Goal: Navigation & Orientation: Find specific page/section

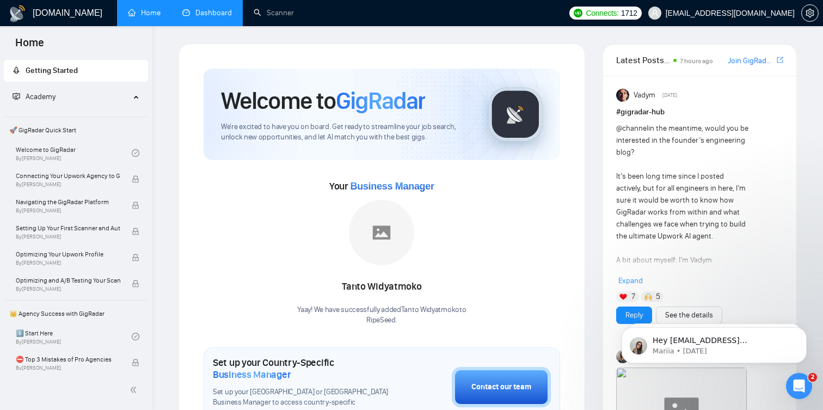
click at [221, 15] on link "Dashboard" at bounding box center [207, 12] width 50 height 9
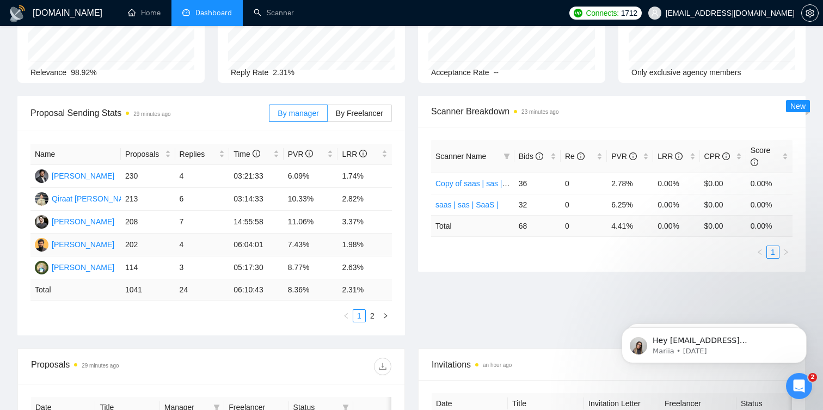
scroll to position [98, 0]
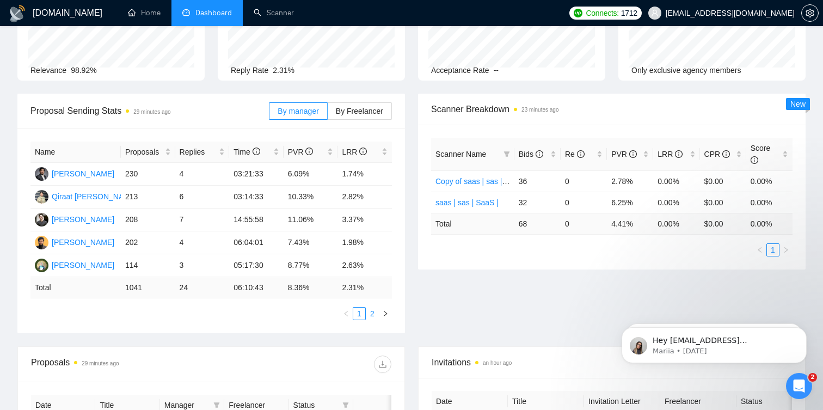
click at [372, 312] on link "2" at bounding box center [372, 313] width 12 height 12
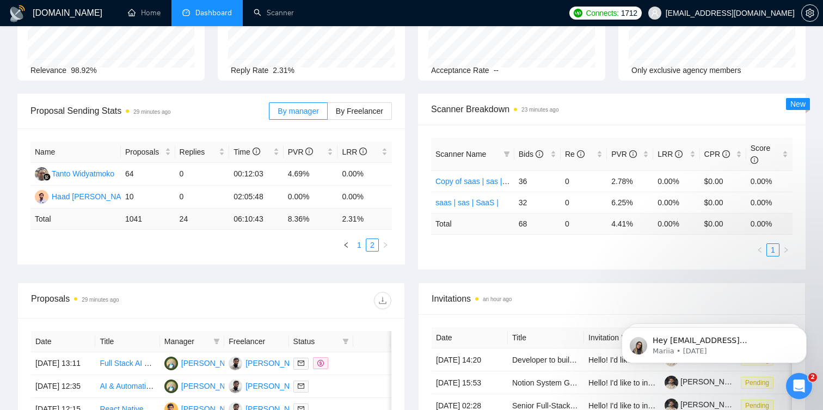
click at [356, 246] on link "1" at bounding box center [359, 245] width 12 height 12
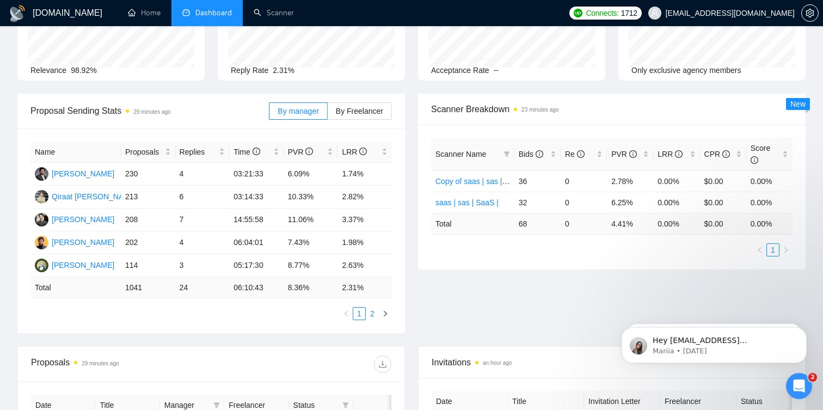
click at [369, 312] on link "2" at bounding box center [372, 313] width 12 height 12
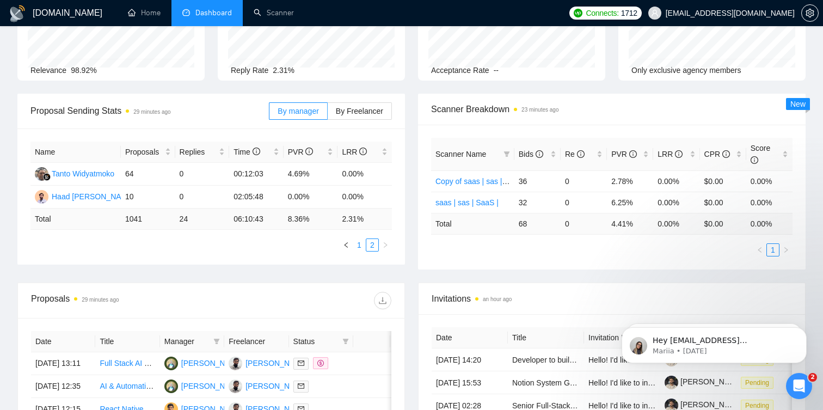
click at [361, 241] on link "1" at bounding box center [359, 245] width 12 height 12
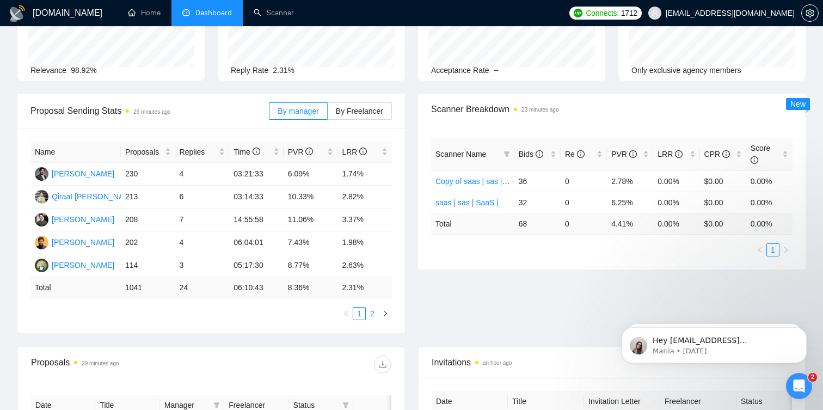
click at [373, 315] on link "2" at bounding box center [372, 313] width 12 height 12
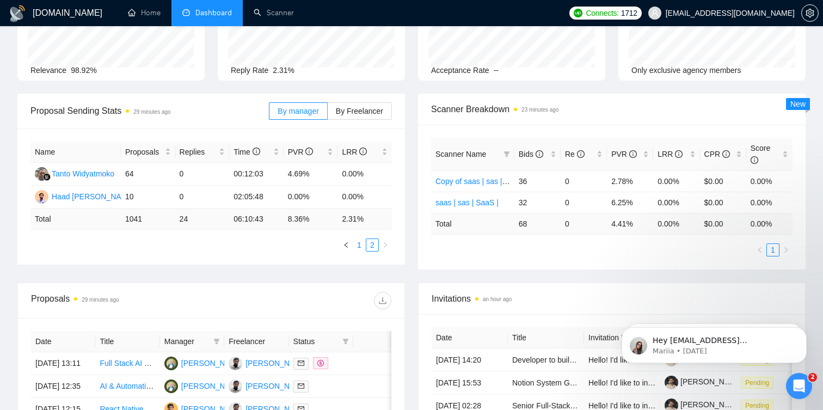
click at [357, 238] on li "1" at bounding box center [359, 244] width 13 height 13
